Goal: Task Accomplishment & Management: Manage account settings

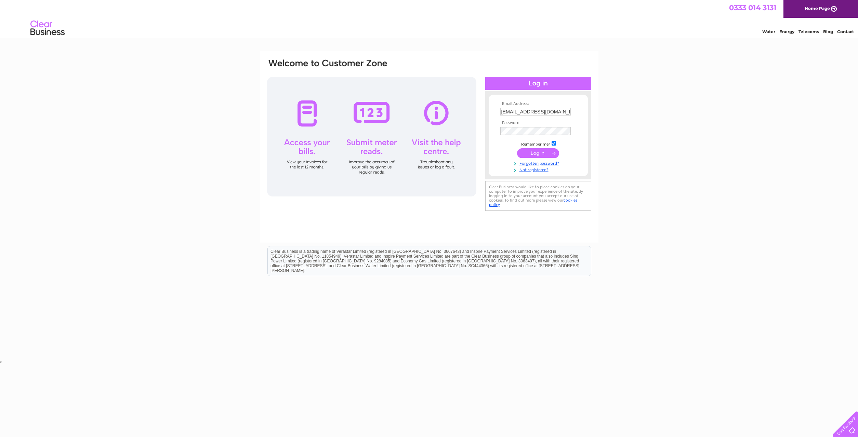
click at [528, 150] on input "submit" at bounding box center [538, 153] width 42 height 10
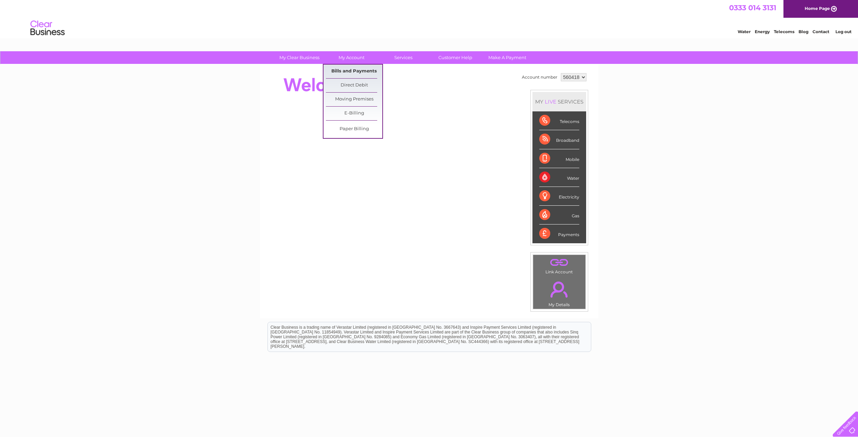
click at [348, 70] on link "Bills and Payments" at bounding box center [354, 72] width 56 height 14
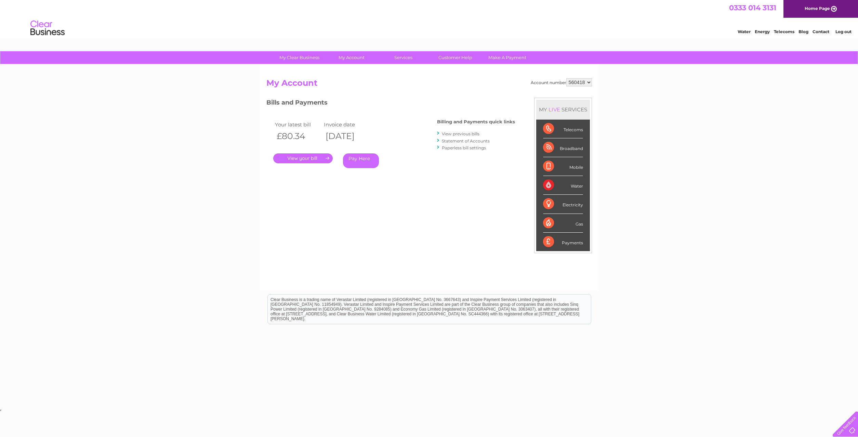
click at [304, 158] on link "." at bounding box center [302, 159] width 59 height 10
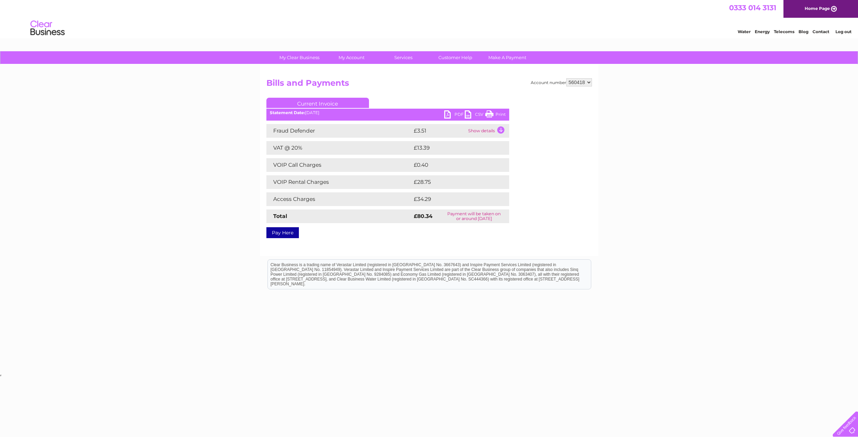
click at [452, 114] on link "PDF" at bounding box center [454, 115] width 21 height 10
